Goal: Purchase product/service

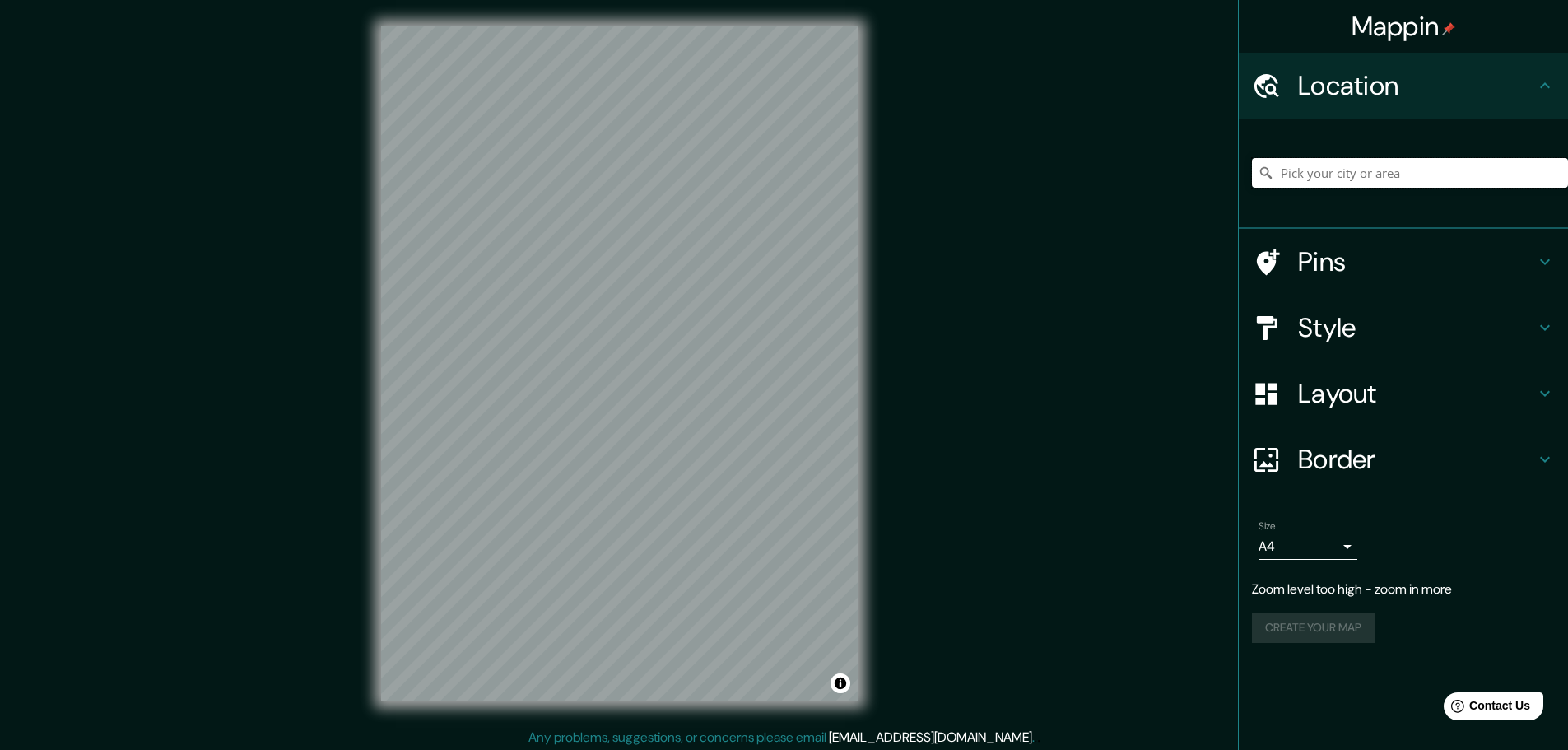
click at [1312, 175] on input "Pick your city or area" at bounding box center [1409, 172] width 316 height 30
click at [1527, 175] on input "[GEOGRAPHIC_DATA], [GEOGRAPHIC_DATA], [GEOGRAPHIC_DATA]" at bounding box center [1409, 172] width 316 height 30
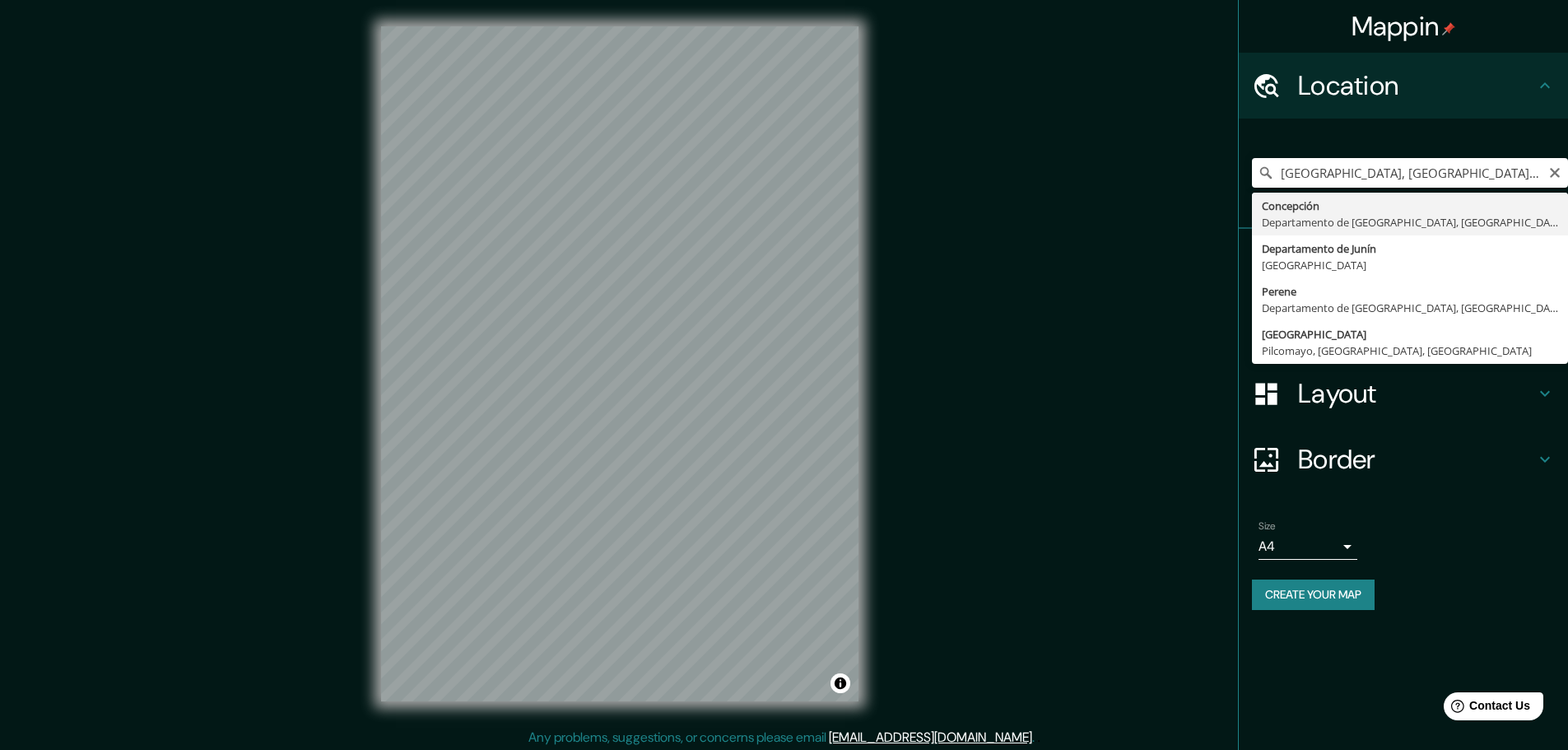
type input "[GEOGRAPHIC_DATA], [GEOGRAPHIC_DATA], [GEOGRAPHIC_DATA]"
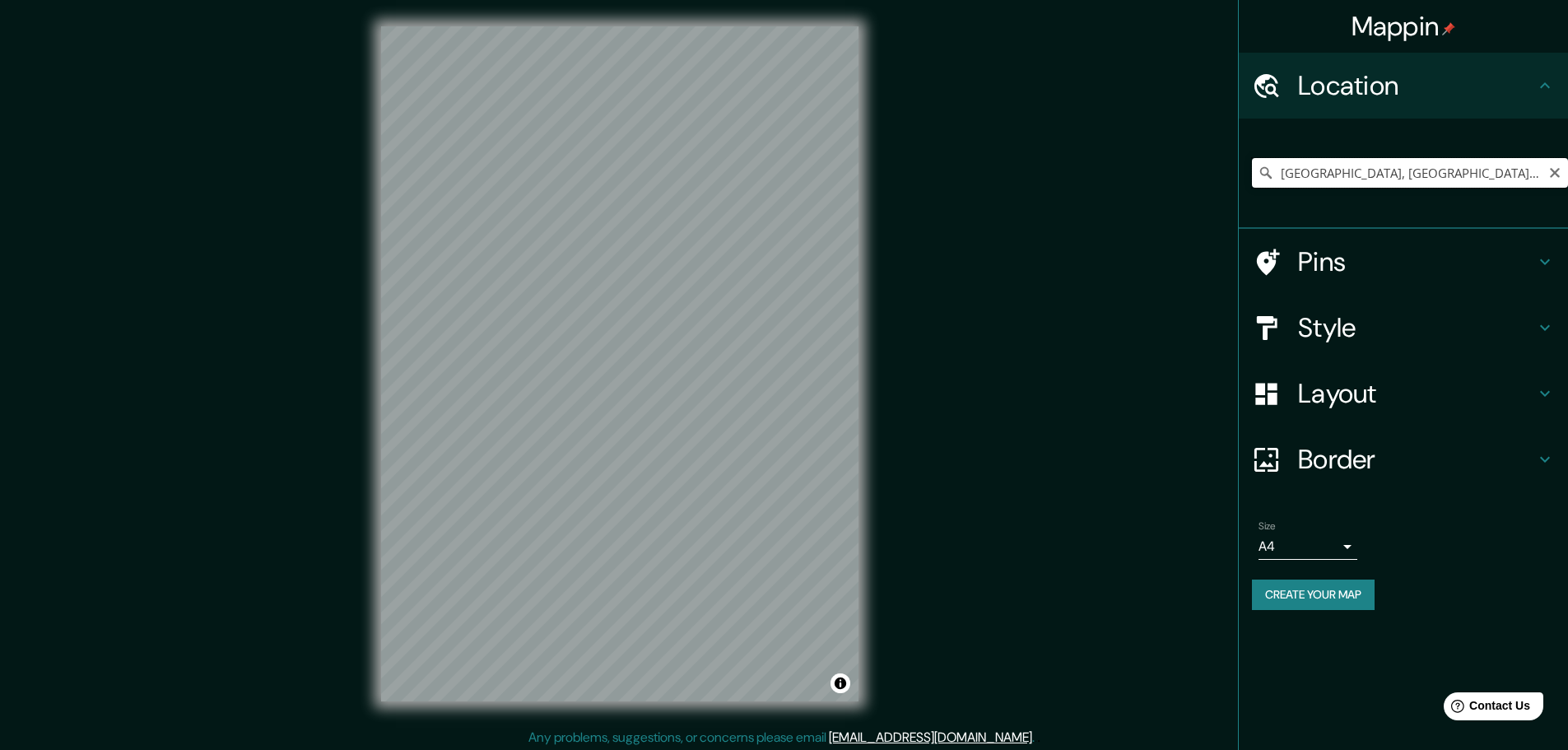
drag, startPoint x: 1434, startPoint y: 175, endPoint x: 1498, endPoint y: 177, distance: 64.0
click at [1446, 173] on input "[GEOGRAPHIC_DATA], [GEOGRAPHIC_DATA], [GEOGRAPHIC_DATA]" at bounding box center [1409, 172] width 316 height 30
click at [1559, 176] on icon "Clear" at bounding box center [1555, 172] width 10 height 10
click at [1523, 172] on input "Pick your city or area" at bounding box center [1409, 172] width 316 height 30
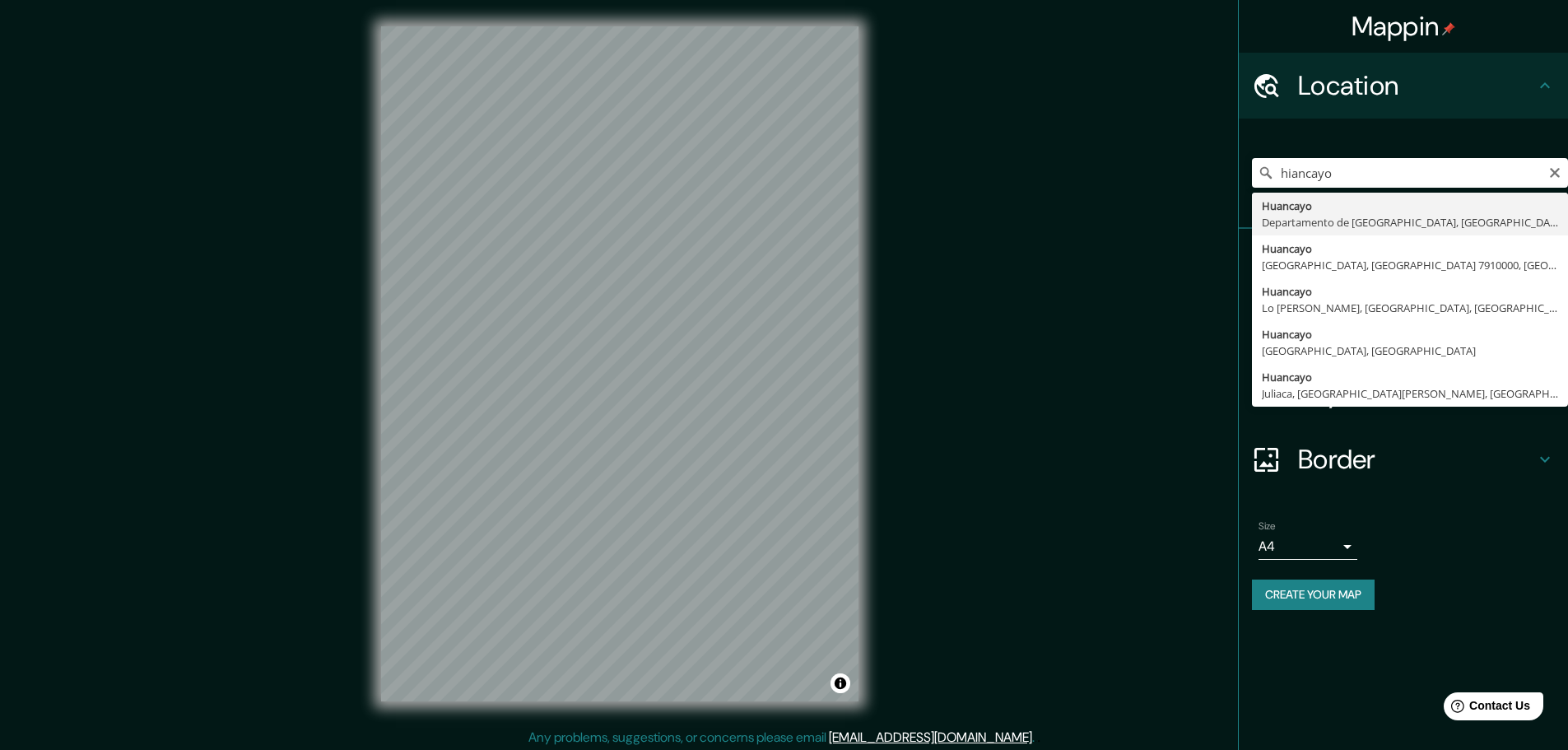
type input "Huancayo, [GEOGRAPHIC_DATA], [GEOGRAPHIC_DATA]"
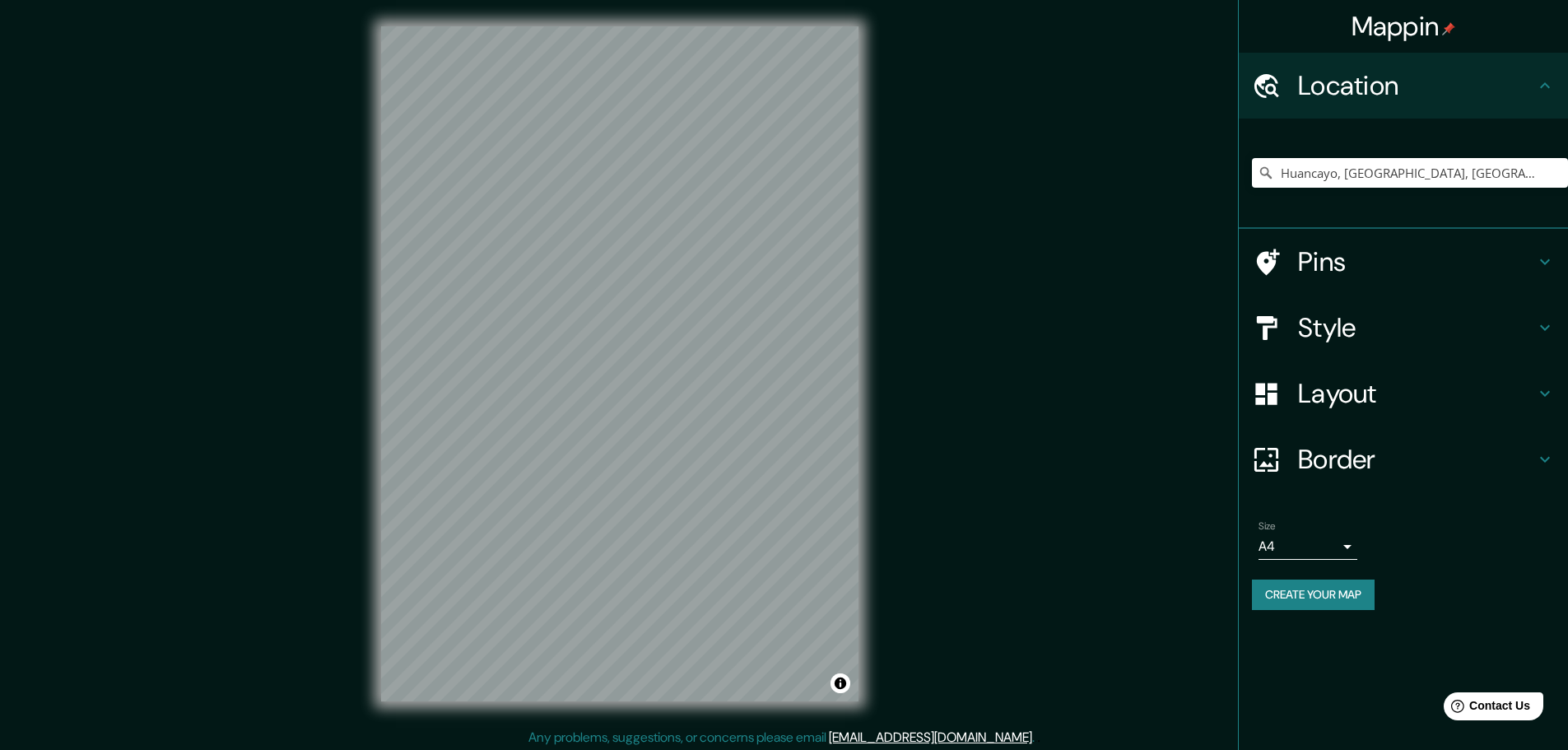
click at [906, 261] on div "Mappin Location [GEOGRAPHIC_DATA], [GEOGRAPHIC_DATA], [GEOGRAPHIC_DATA] Pins St…" at bounding box center [784, 376] width 1568 height 754
click at [810, 730] on div "Mappin Location [GEOGRAPHIC_DATA], [GEOGRAPHIC_DATA], [GEOGRAPHIC_DATA] Pins St…" at bounding box center [784, 376] width 1568 height 754
click at [723, 749] on html "Mappin Location [GEOGRAPHIC_DATA], [GEOGRAPHIC_DATA], [GEOGRAPHIC_DATA] Pins St…" at bounding box center [784, 375] width 1568 height 750
click at [784, 703] on div "© Mapbox © OpenStreetMap Improve this map" at bounding box center [620, 363] width 530 height 728
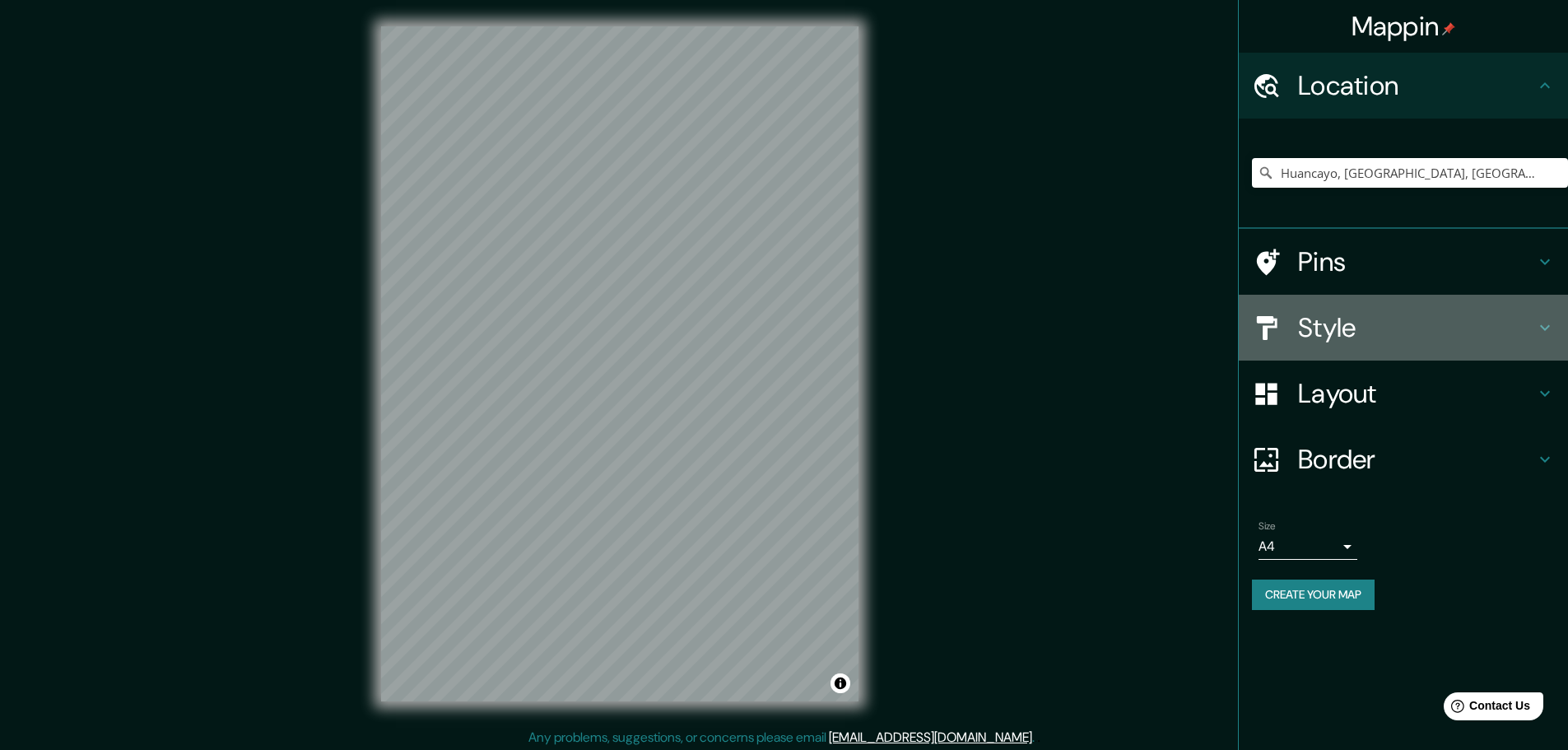
click at [1423, 323] on h4 "Style" at bounding box center [1417, 328] width 237 height 33
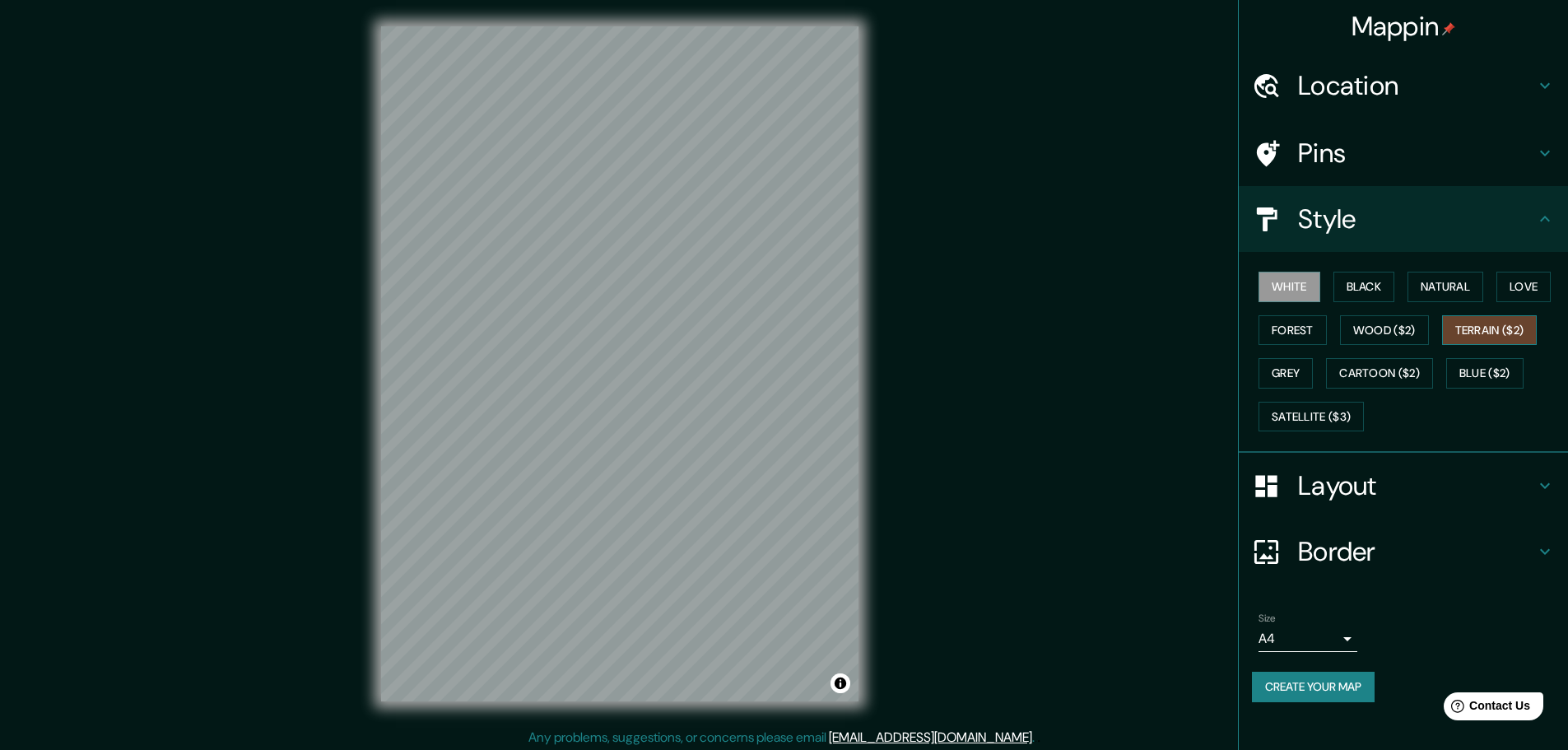
click at [1463, 324] on button "Terrain ($2)" at bounding box center [1489, 330] width 96 height 31
click at [1302, 275] on button "White" at bounding box center [1289, 286] width 62 height 31
click at [1439, 282] on button "Natural" at bounding box center [1446, 286] width 76 height 31
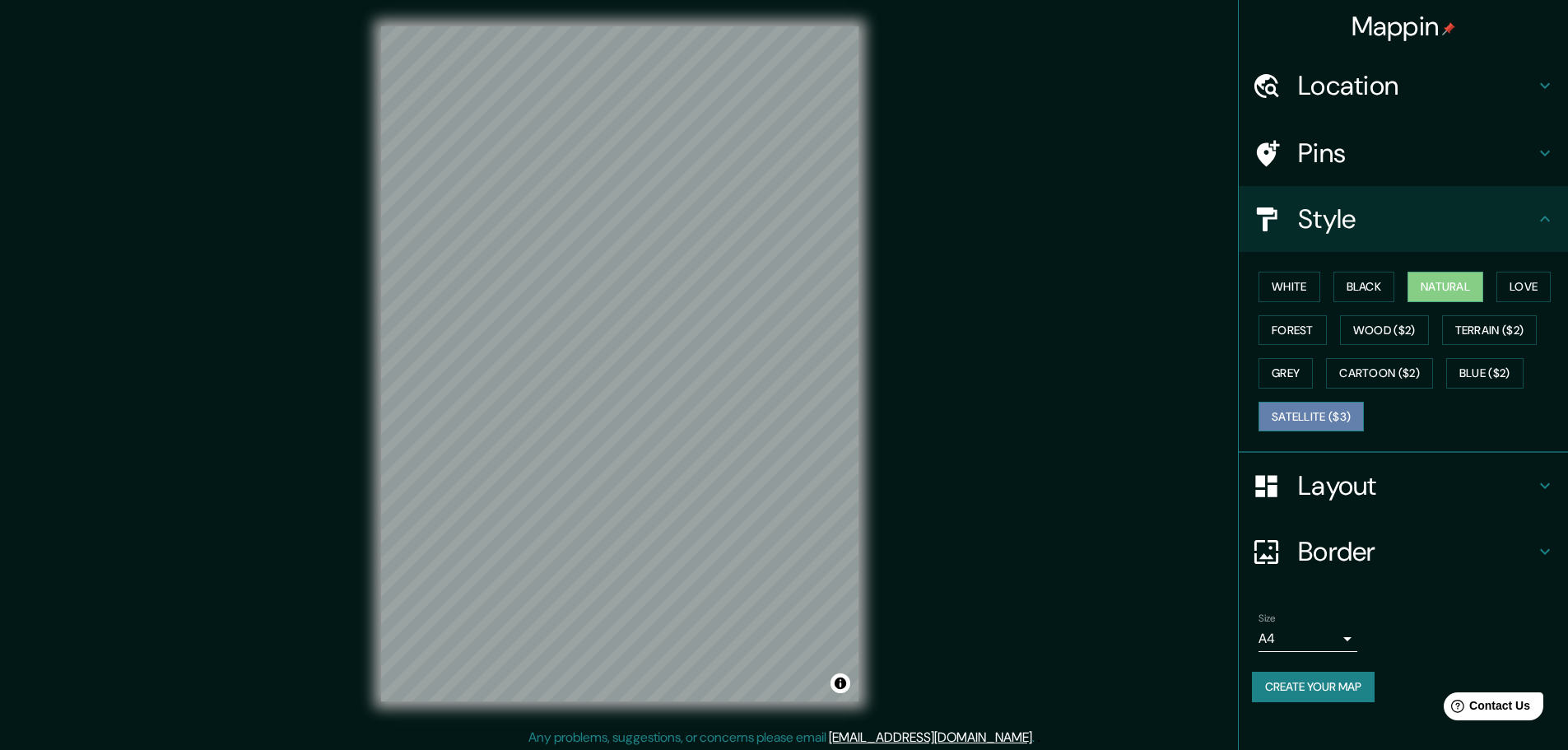
click at [1307, 414] on button "Satellite ($3)" at bounding box center [1311, 416] width 106 height 31
